Goal: Information Seeking & Learning: Learn about a topic

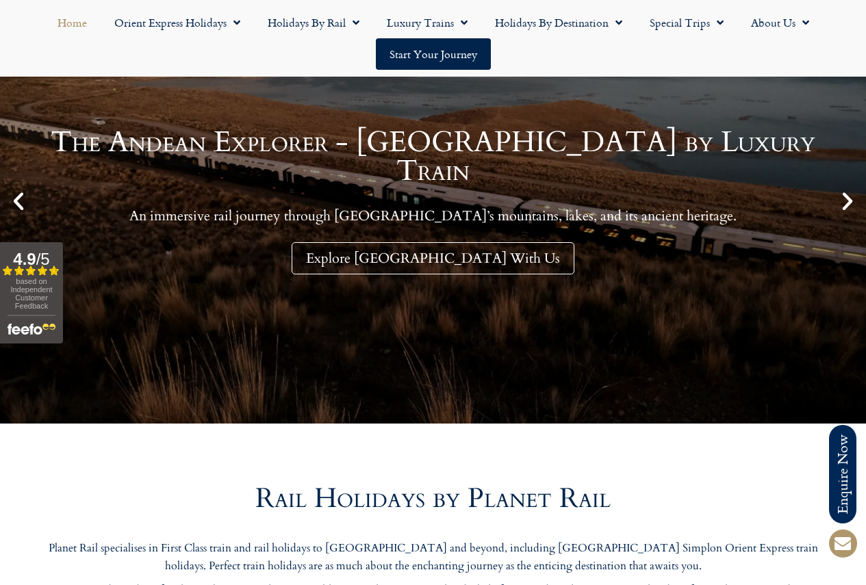
click at [844, 194] on icon "Next slide" at bounding box center [847, 201] width 23 height 23
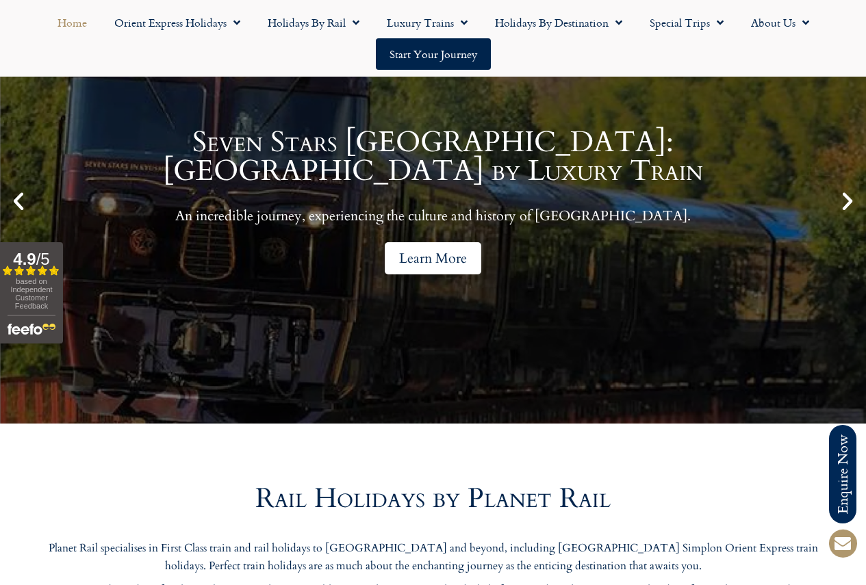
click at [417, 254] on link "Learn More" at bounding box center [433, 258] width 97 height 32
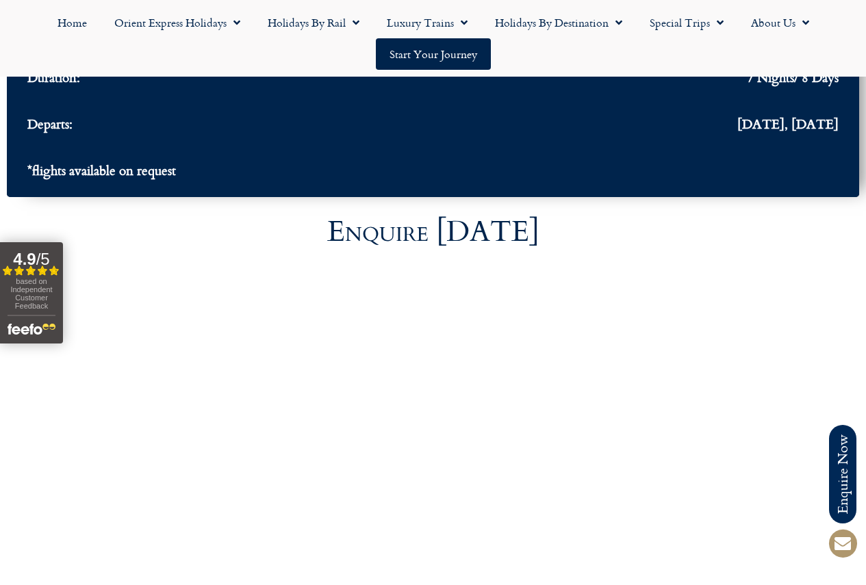
scroll to position [4930, 0]
